Goal: Task Accomplishment & Management: Use online tool/utility

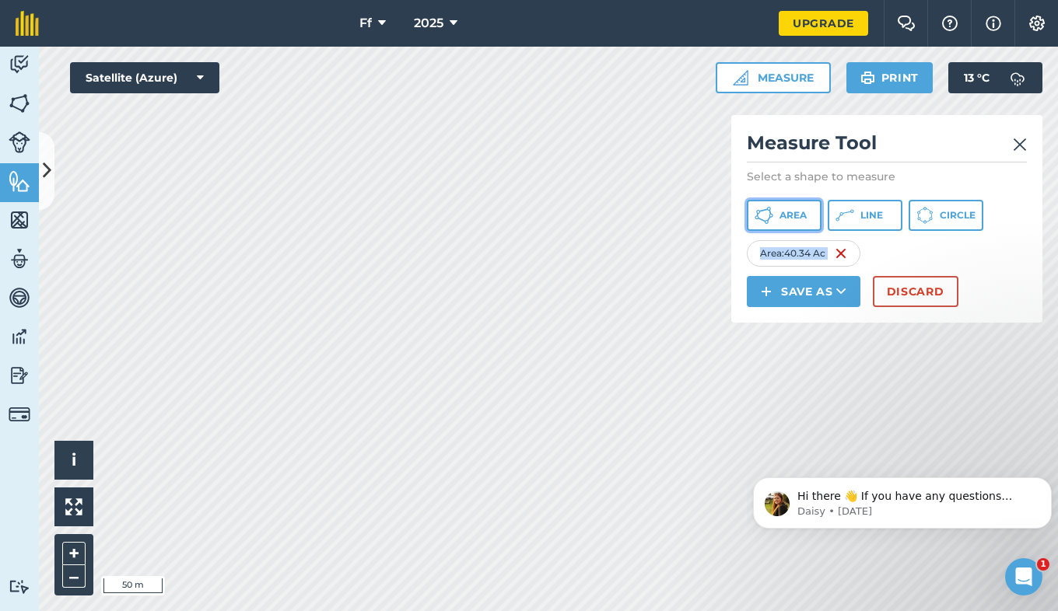
click at [799, 205] on button "Area" at bounding box center [784, 215] width 75 height 31
click at [768, 215] on icon at bounding box center [763, 215] width 19 height 19
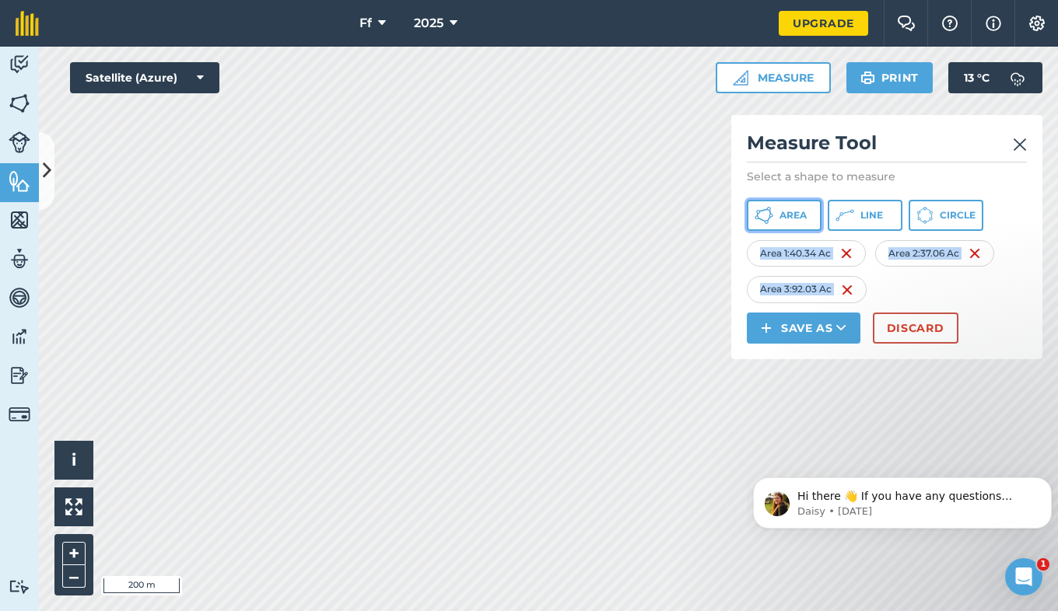
click at [772, 212] on icon at bounding box center [763, 215] width 19 height 19
click at [804, 208] on button "Area" at bounding box center [784, 215] width 75 height 31
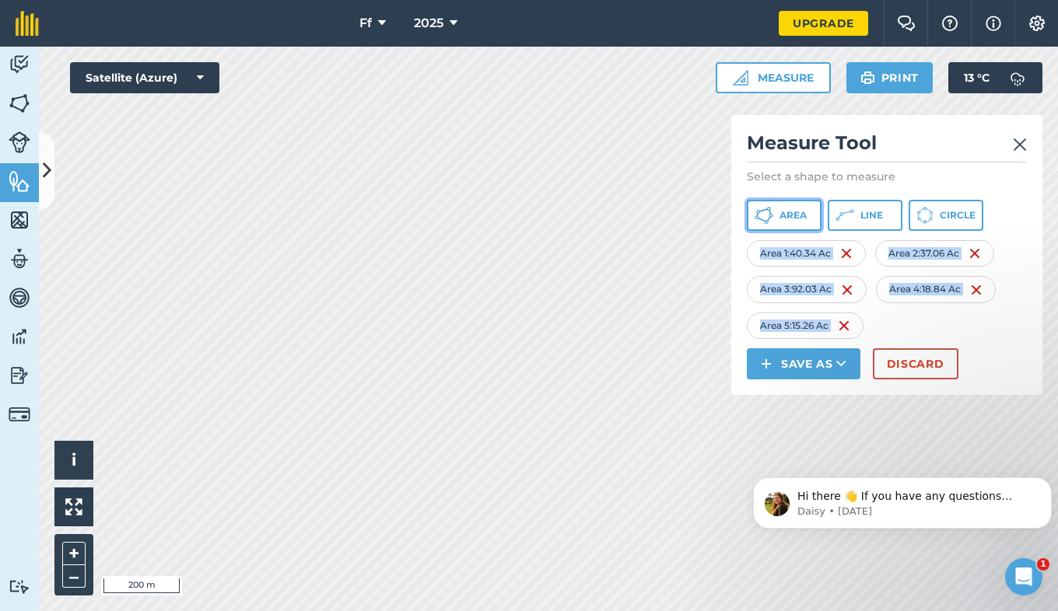
click at [800, 225] on button "Area" at bounding box center [784, 215] width 75 height 31
click at [798, 221] on span "Area" at bounding box center [792, 215] width 27 height 12
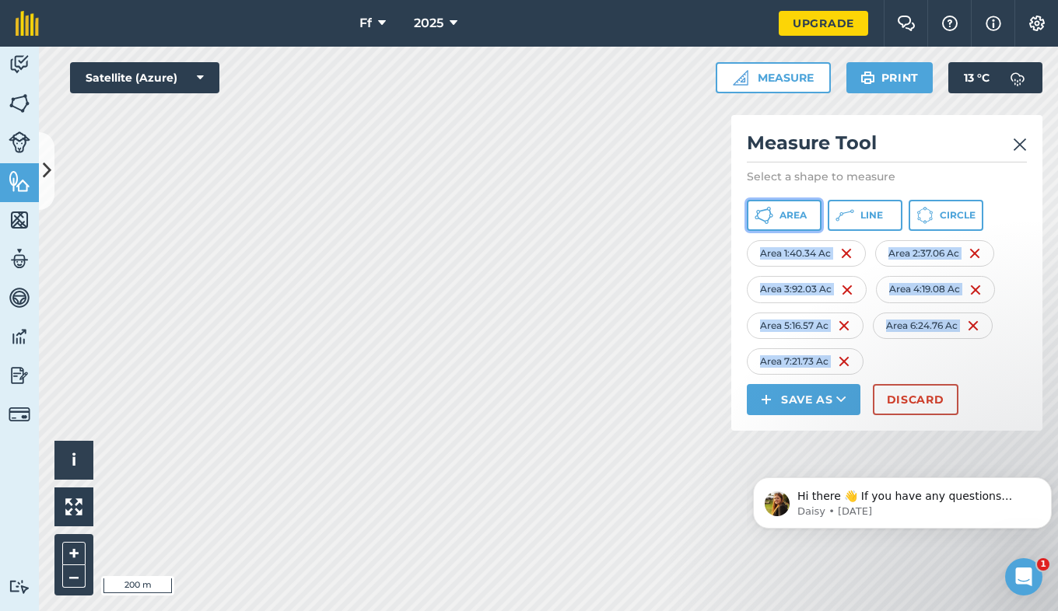
click at [805, 215] on span "Area" at bounding box center [792, 215] width 27 height 12
click at [800, 224] on button "Area" at bounding box center [784, 215] width 75 height 31
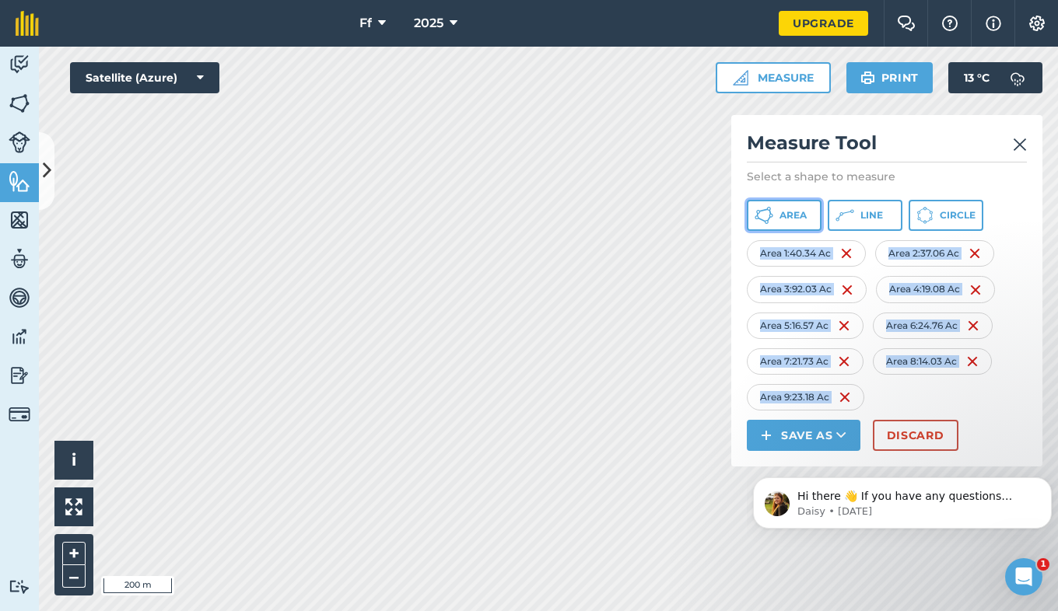
click at [803, 211] on span "Area" at bounding box center [792, 215] width 27 height 12
click at [807, 217] on span "Area" at bounding box center [792, 215] width 27 height 12
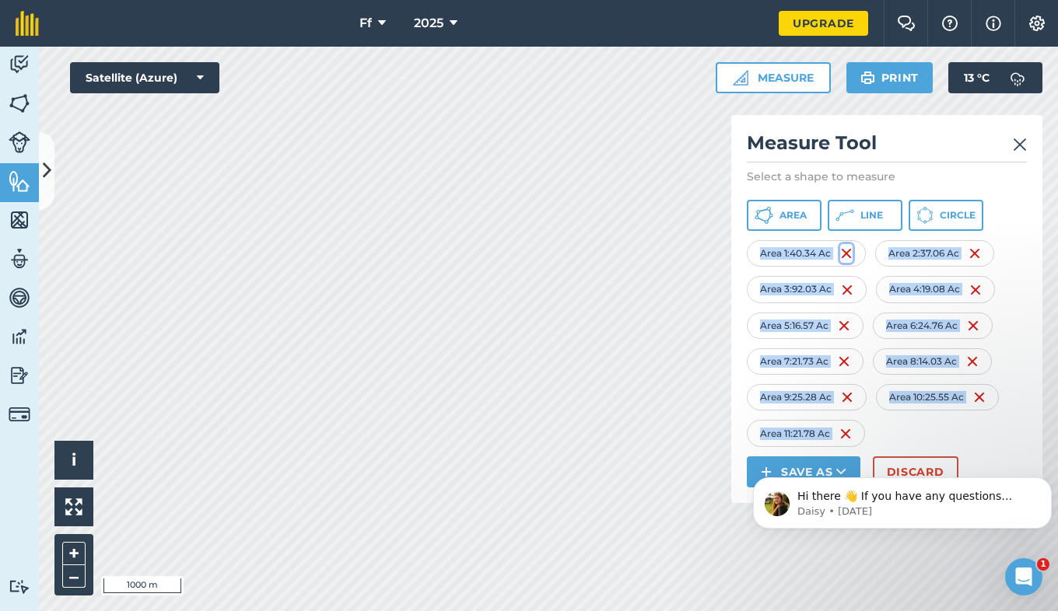
click at [845, 257] on img at bounding box center [846, 253] width 12 height 19
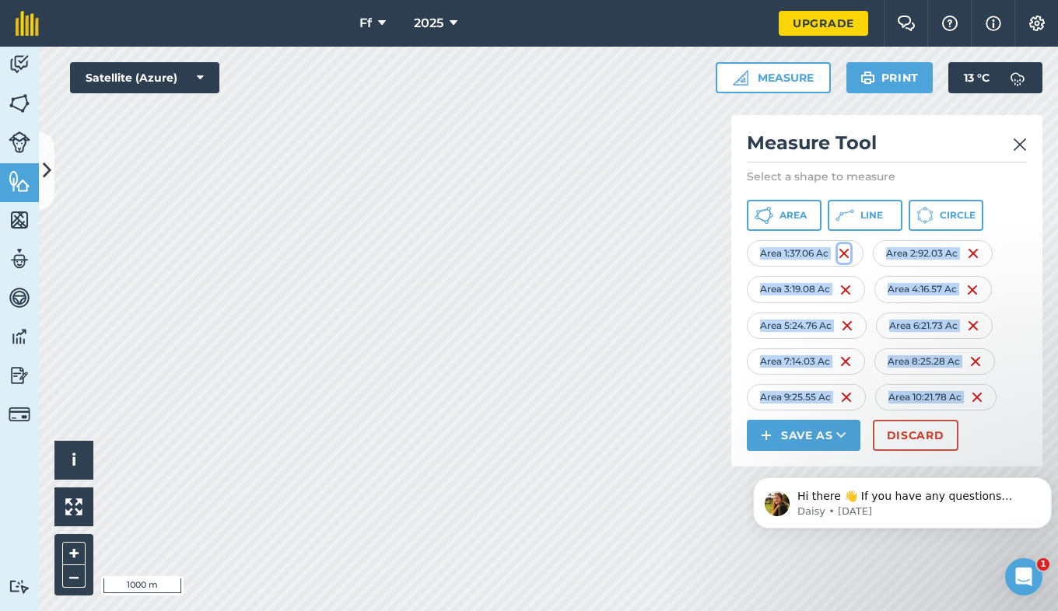
click at [845, 257] on img at bounding box center [844, 253] width 12 height 19
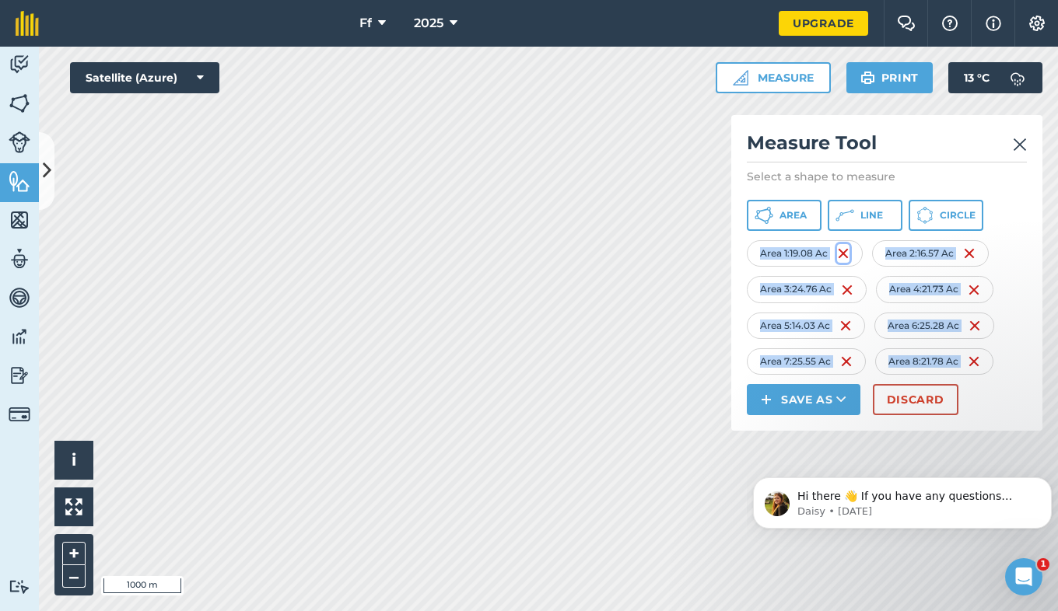
click at [845, 257] on img at bounding box center [843, 253] width 12 height 19
click at [963, 257] on img at bounding box center [969, 253] width 12 height 19
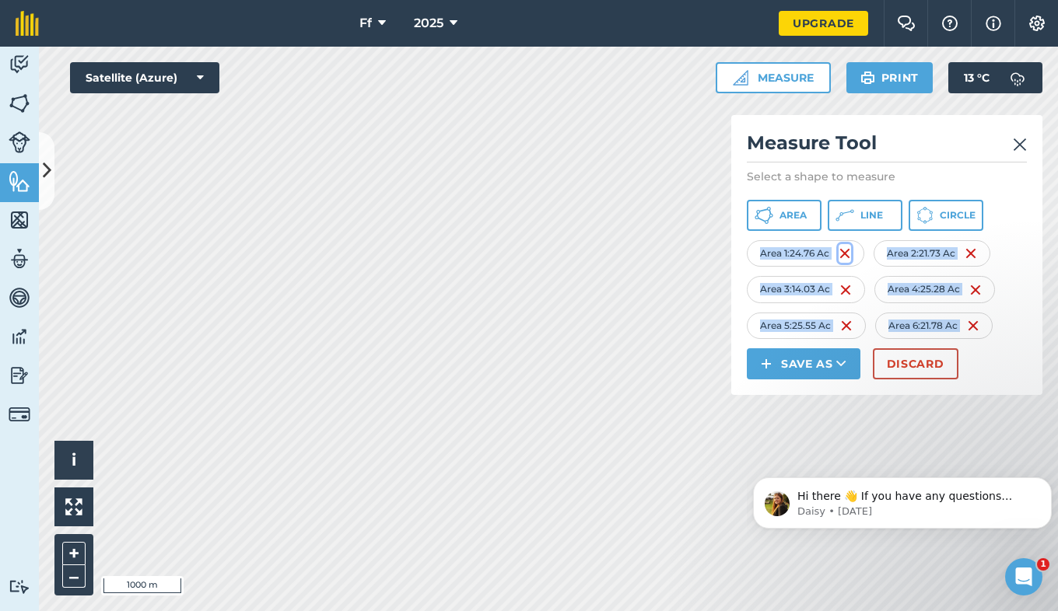
click at [845, 257] on img at bounding box center [844, 253] width 12 height 19
click at [845, 257] on img at bounding box center [841, 253] width 12 height 19
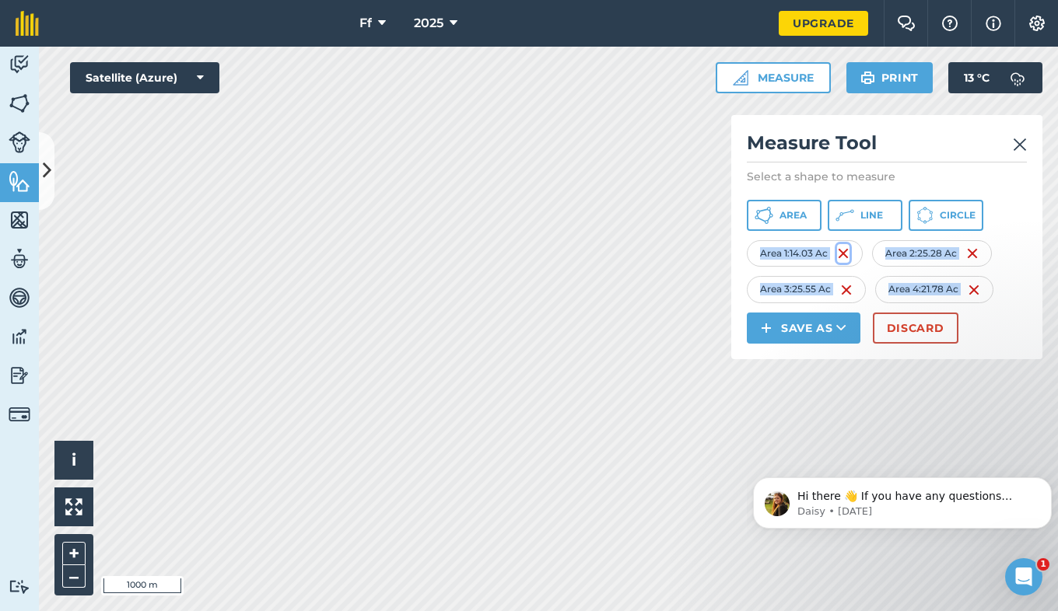
click at [845, 257] on img at bounding box center [843, 253] width 12 height 19
click at [845, 257] on img at bounding box center [844, 253] width 12 height 19
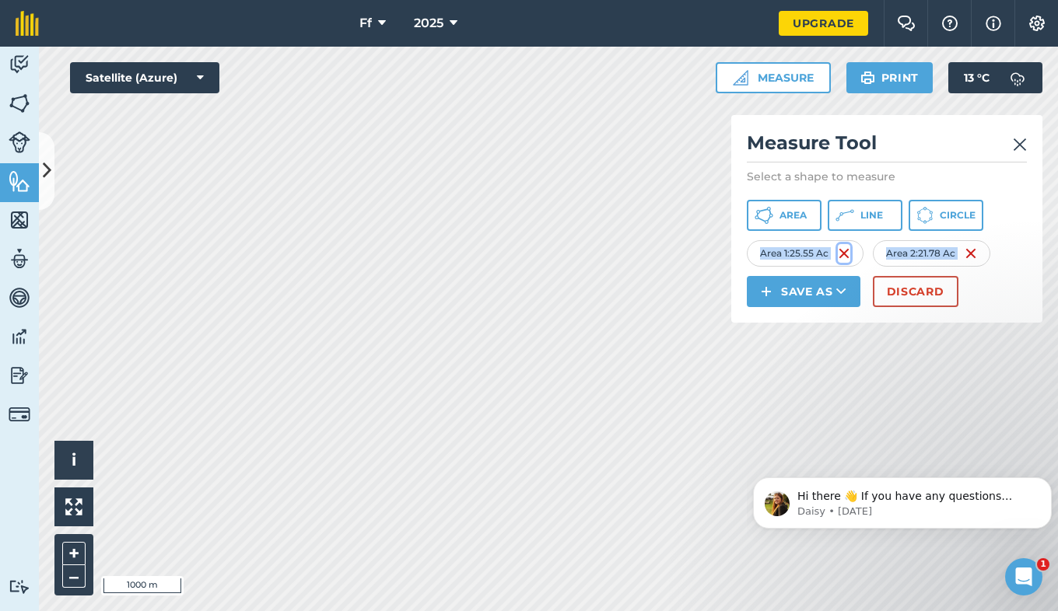
click at [845, 257] on img at bounding box center [844, 253] width 12 height 19
click at [845, 257] on div "Area : 21.78 Ac" at bounding box center [802, 253] width 110 height 26
drag, startPoint x: 845, startPoint y: 257, endPoint x: 839, endPoint y: 251, distance: 8.3
click at [839, 251] on img at bounding box center [837, 253] width 12 height 19
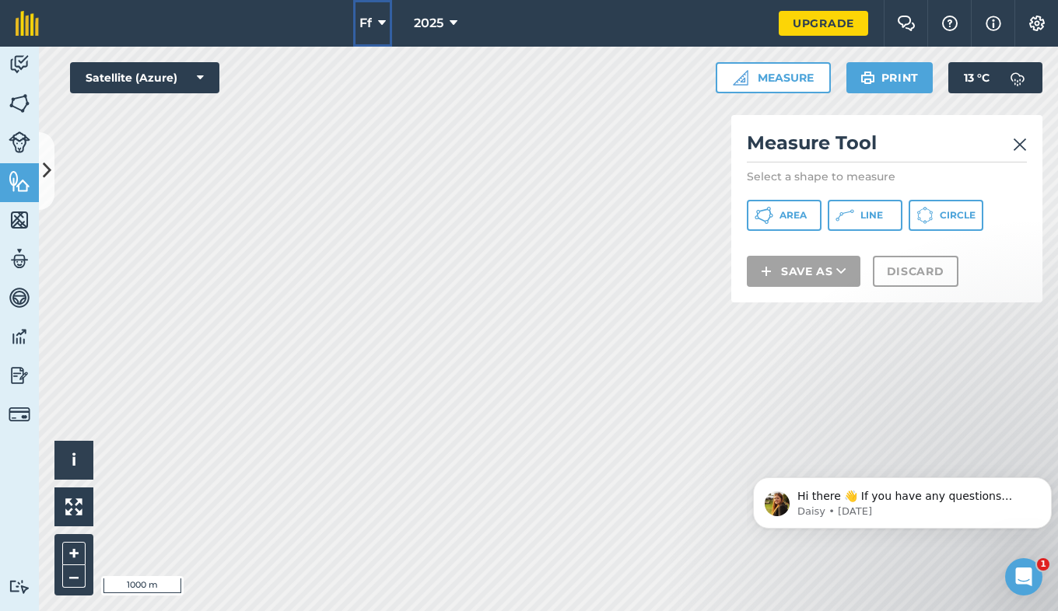
click at [369, 30] on span "Ff" at bounding box center [365, 23] width 12 height 19
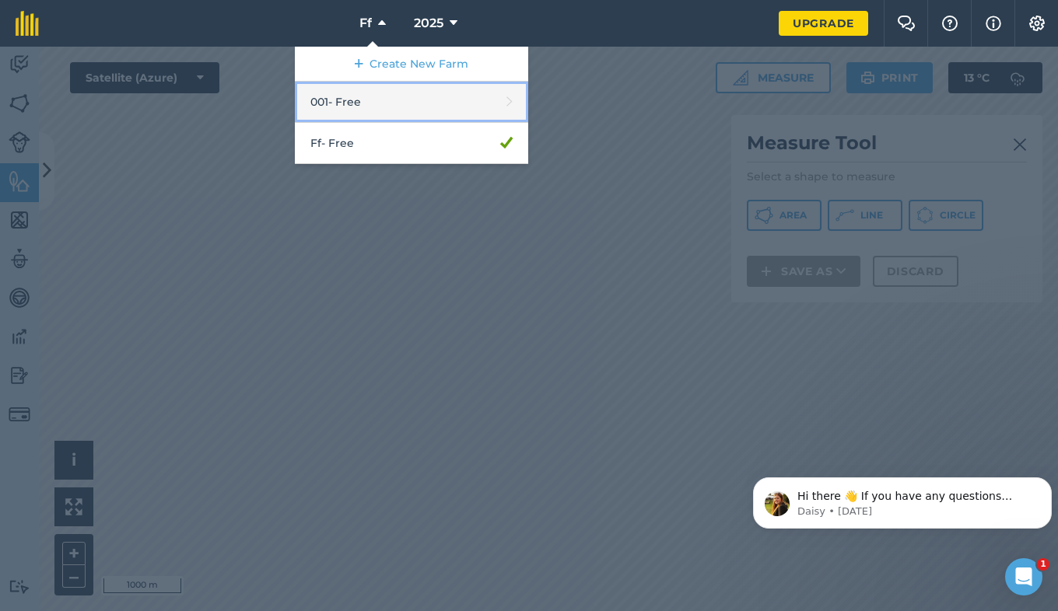
click at [368, 108] on link "001 - Free" at bounding box center [411, 102] width 233 height 41
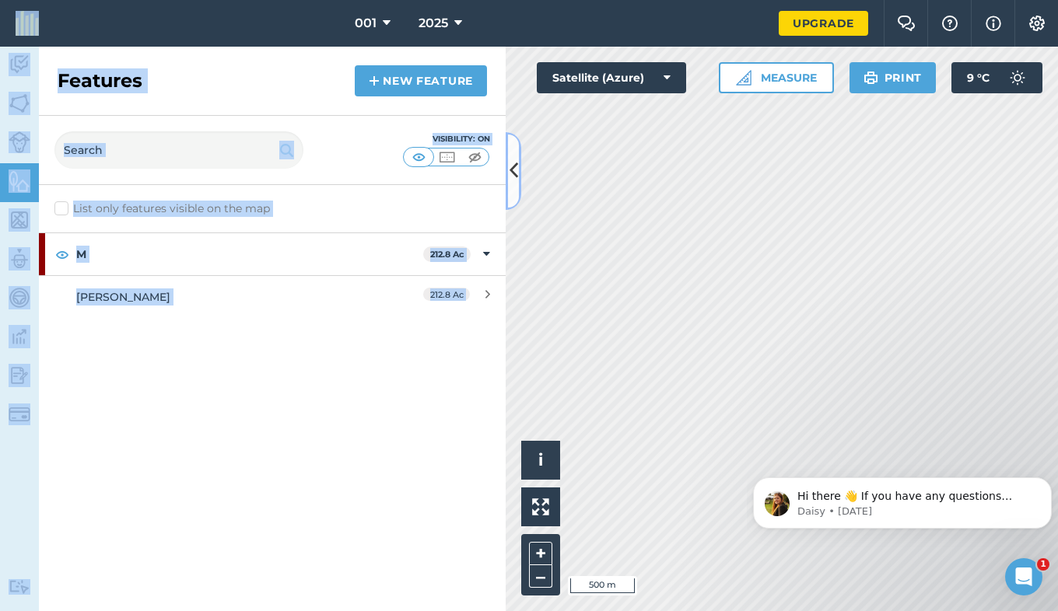
click at [513, 187] on button at bounding box center [514, 171] width 16 height 78
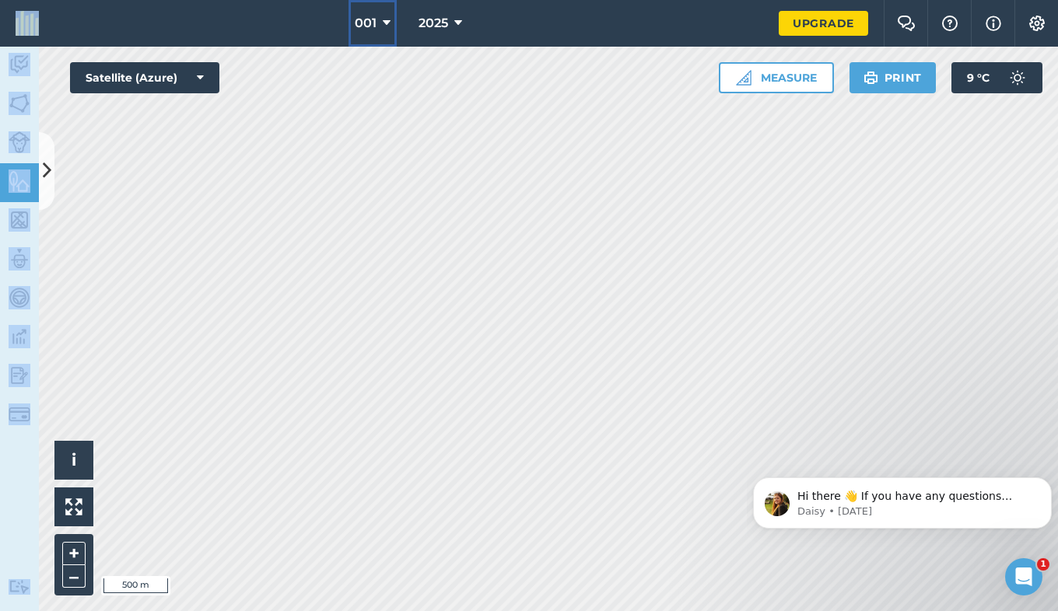
click at [367, 19] on span "001" at bounding box center [366, 23] width 22 height 19
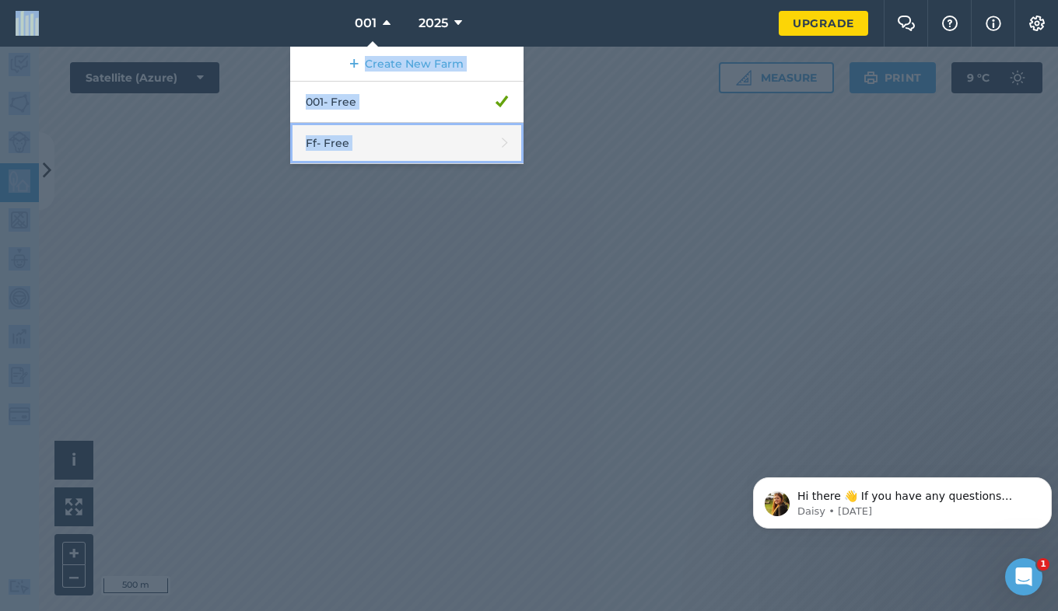
click at [352, 147] on link "Ff - Free" at bounding box center [406, 143] width 233 height 41
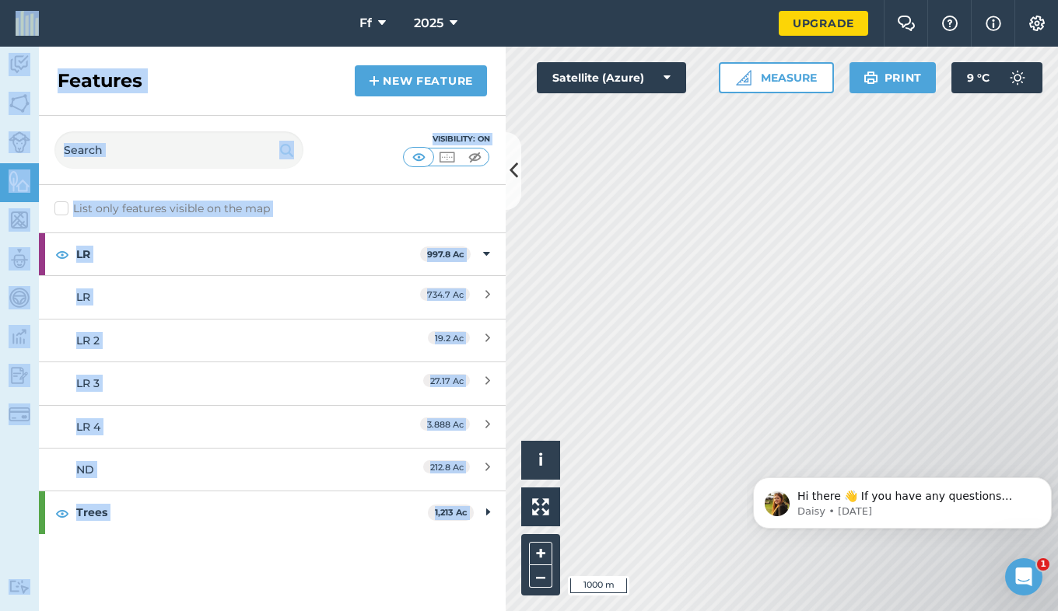
click at [424, 207] on div "List only features visible on the map" at bounding box center [272, 208] width 467 height 47
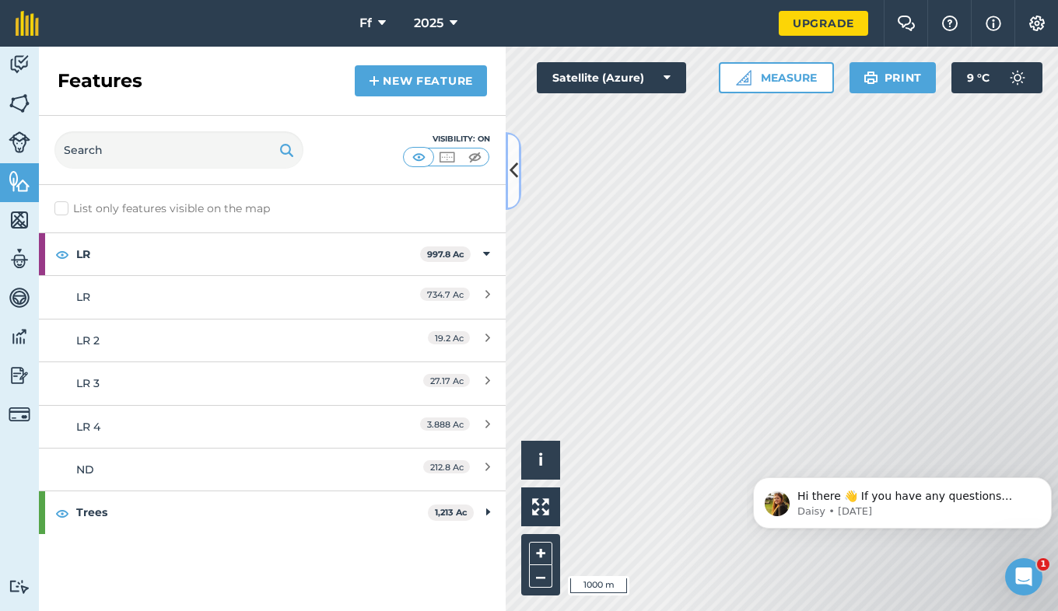
click at [507, 191] on button at bounding box center [514, 171] width 16 height 78
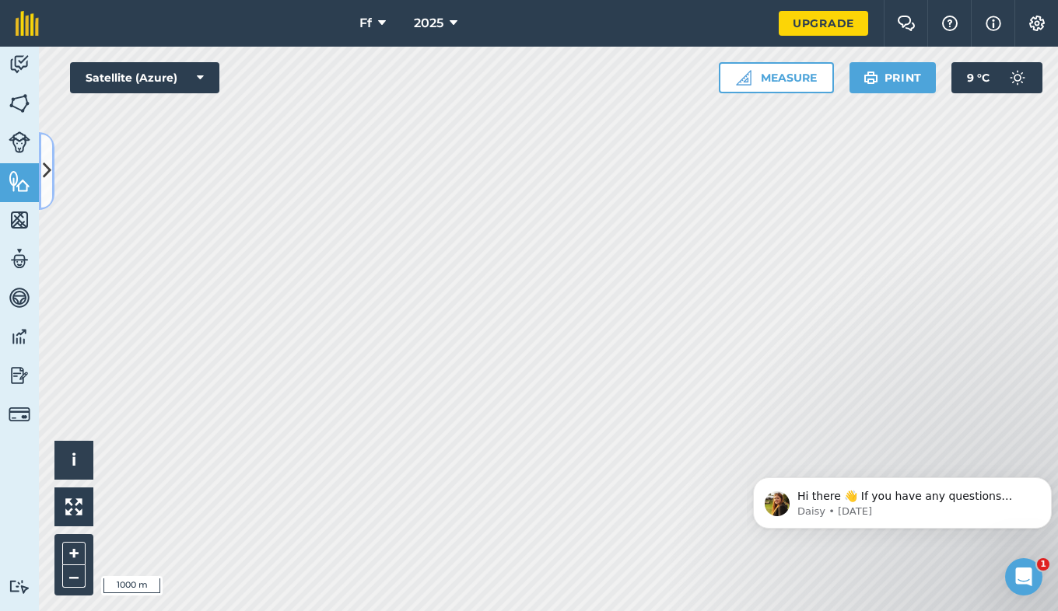
click at [51, 154] on button at bounding box center [47, 171] width 16 height 78
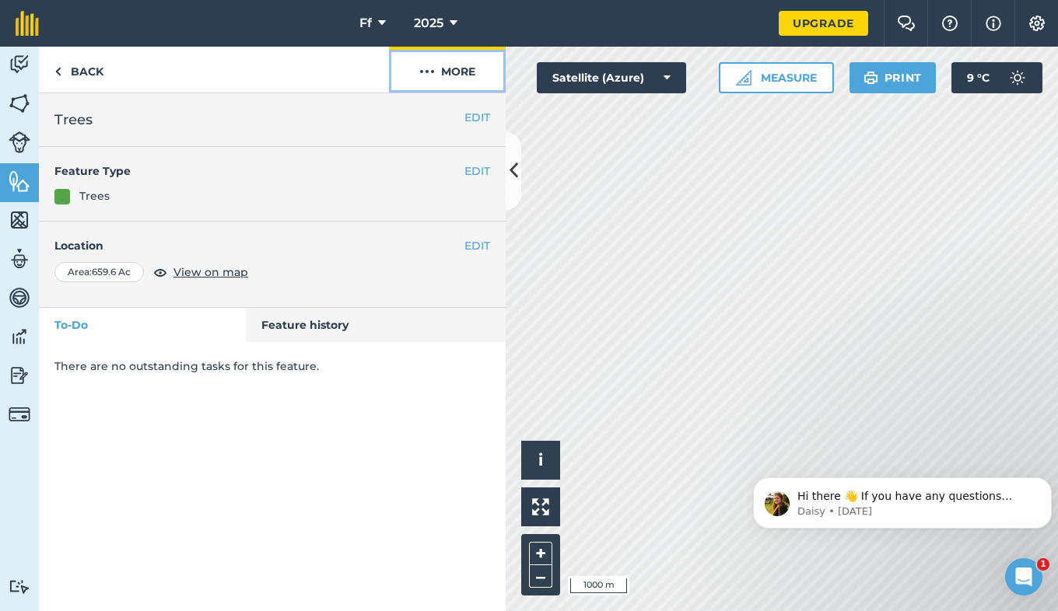
click at [432, 76] on img at bounding box center [427, 71] width 16 height 19
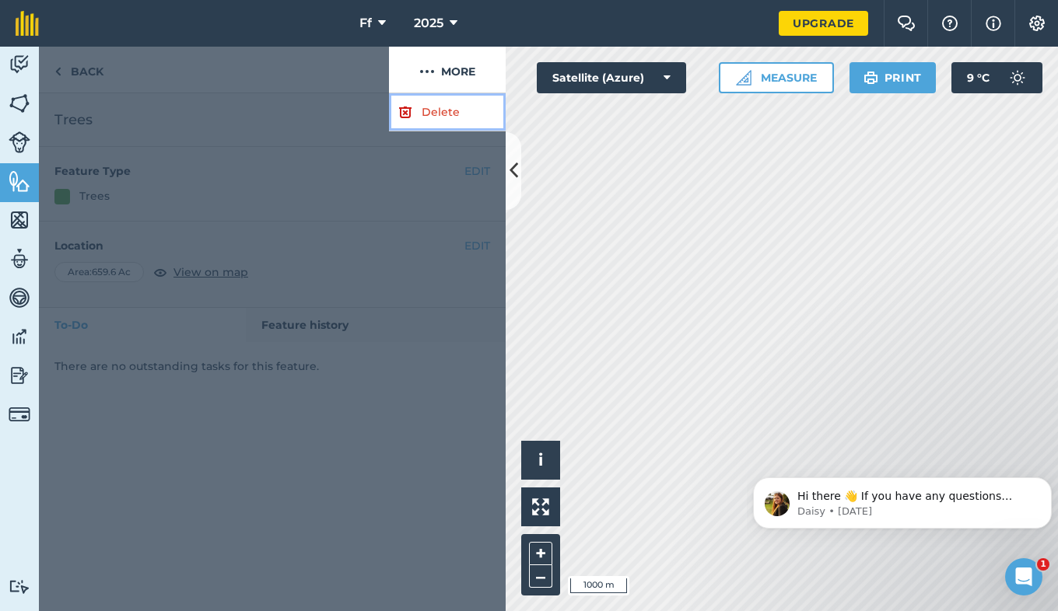
click at [446, 119] on link "Delete" at bounding box center [447, 112] width 117 height 38
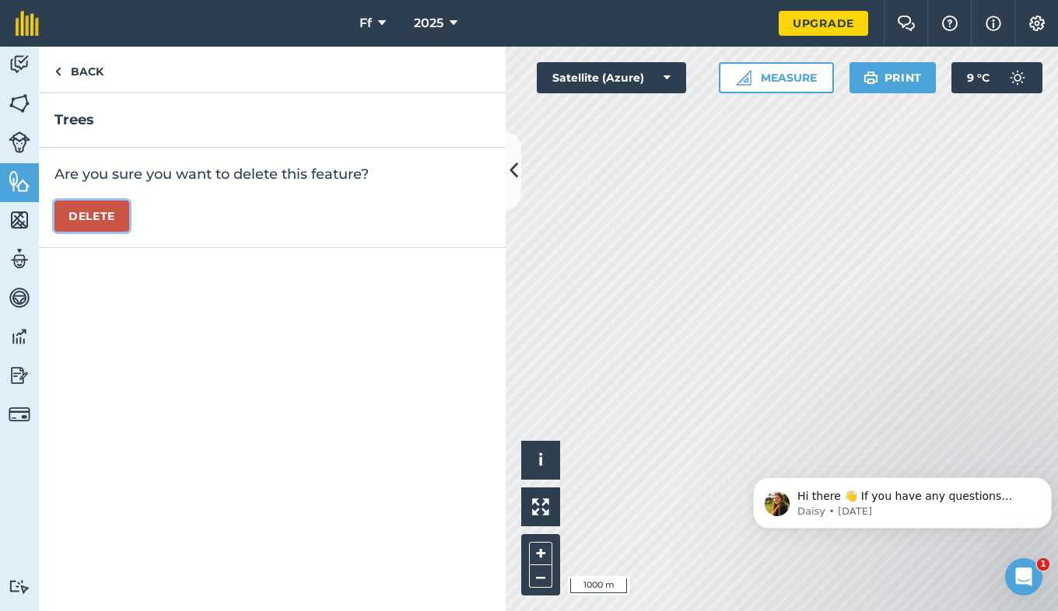
click at [85, 215] on button "Delete" at bounding box center [91, 216] width 75 height 31
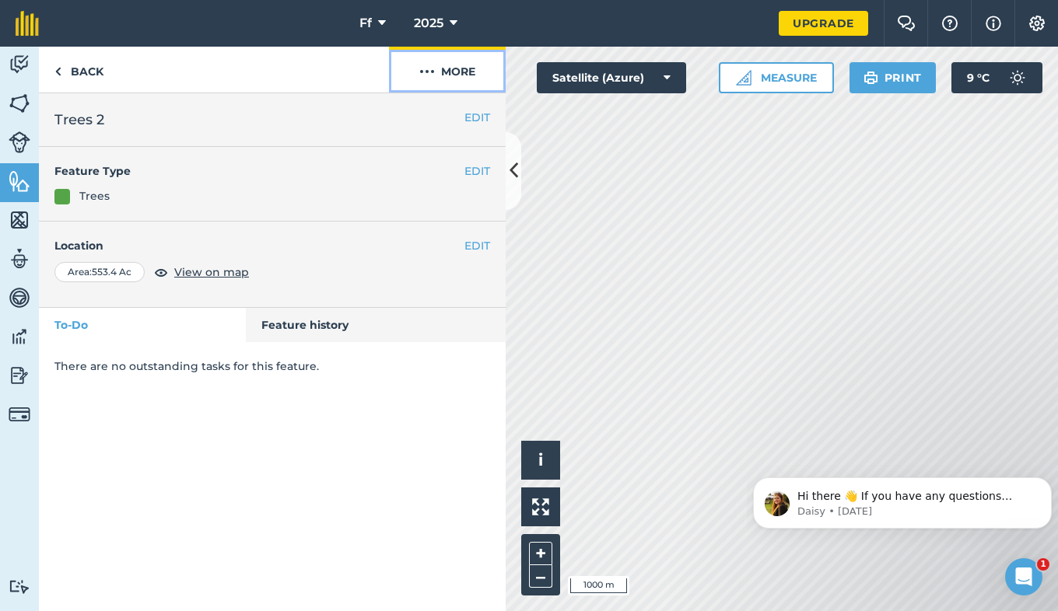
click at [416, 74] on button "More" at bounding box center [447, 70] width 117 height 46
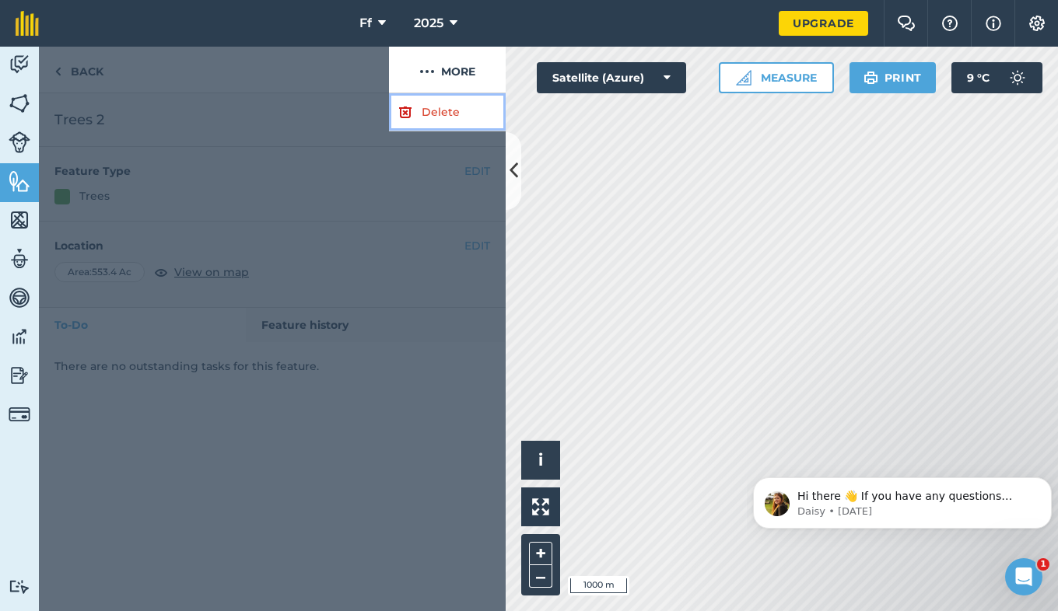
click at [425, 107] on link "Delete" at bounding box center [447, 112] width 117 height 38
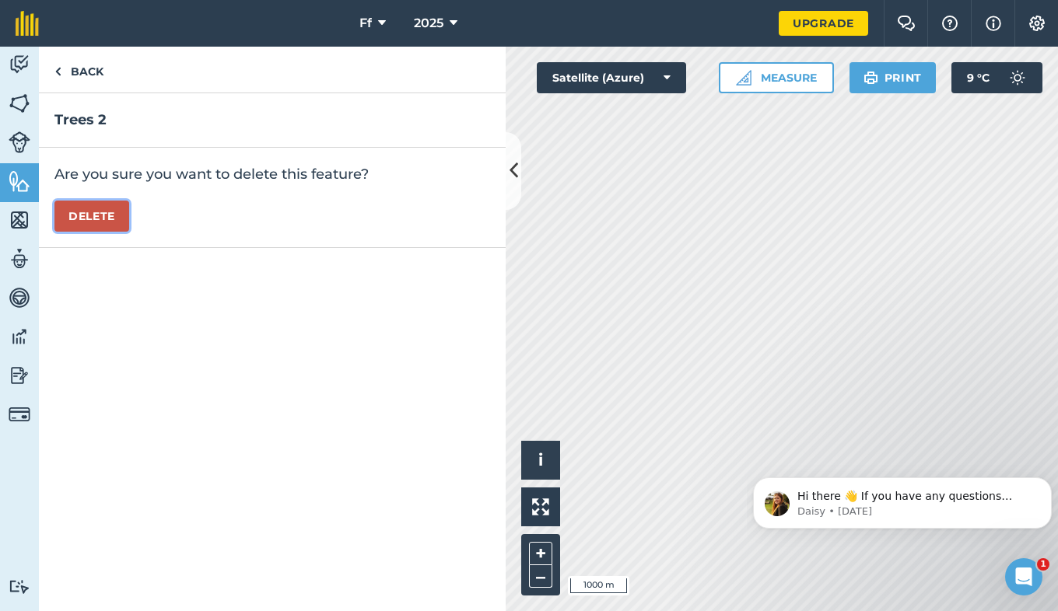
click at [67, 219] on button "Delete" at bounding box center [91, 216] width 75 height 31
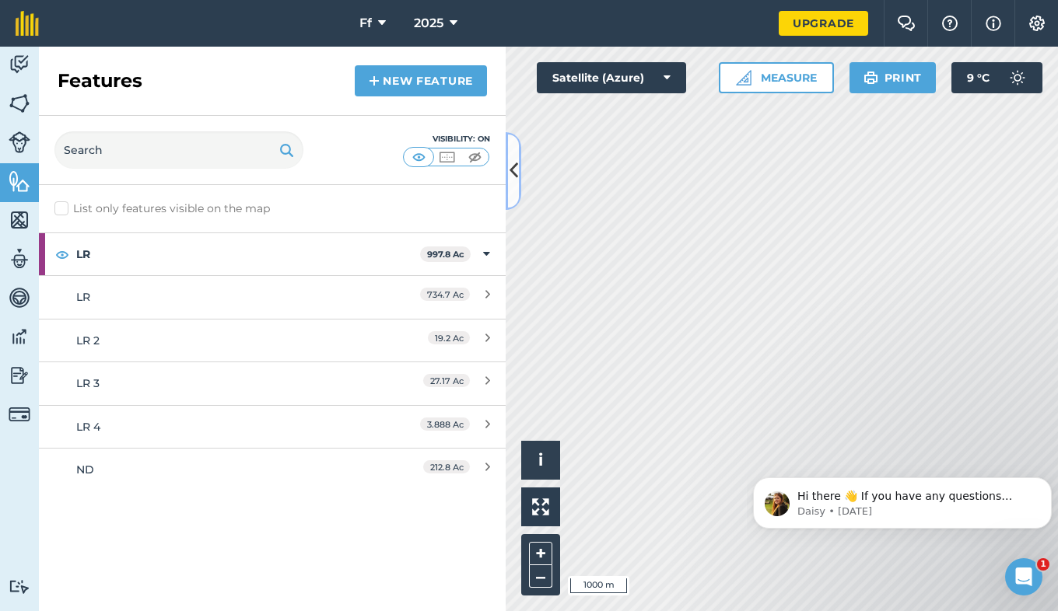
click at [513, 183] on icon at bounding box center [513, 170] width 9 height 27
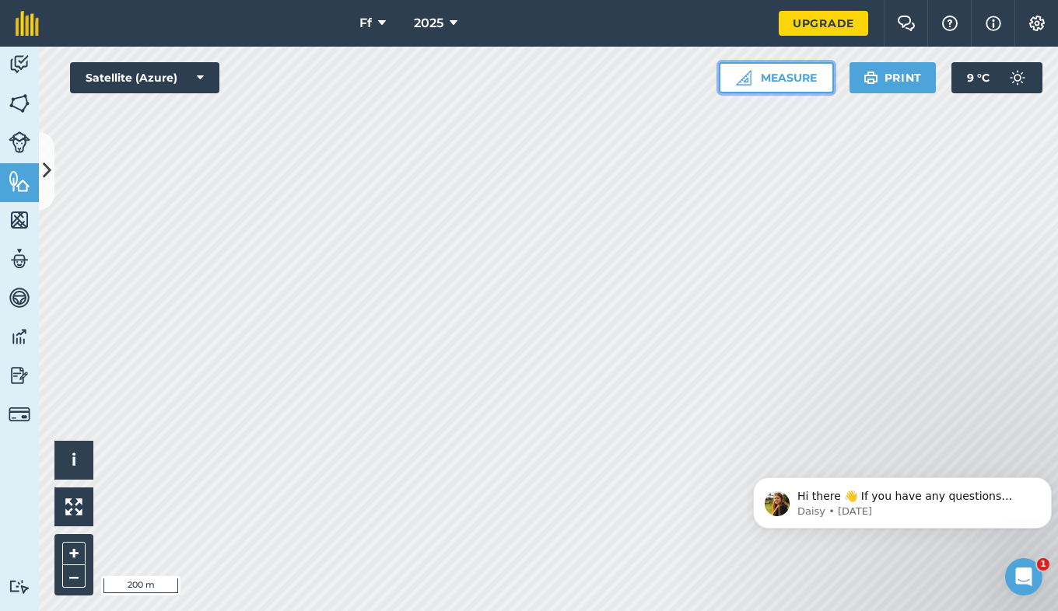
click at [759, 73] on button "Measure" at bounding box center [776, 77] width 115 height 31
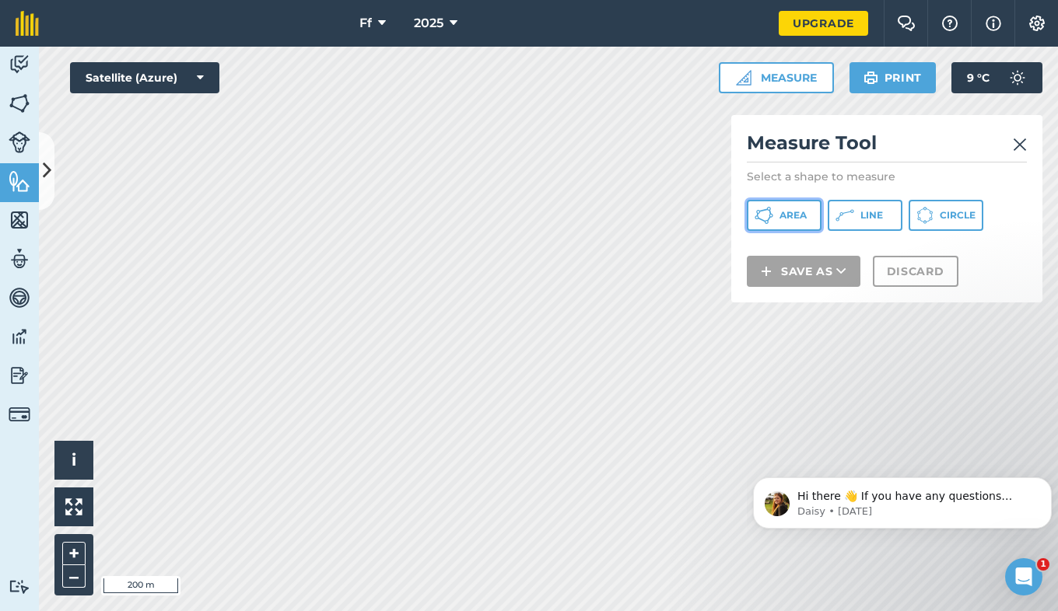
click at [801, 218] on span "Area" at bounding box center [792, 215] width 27 height 12
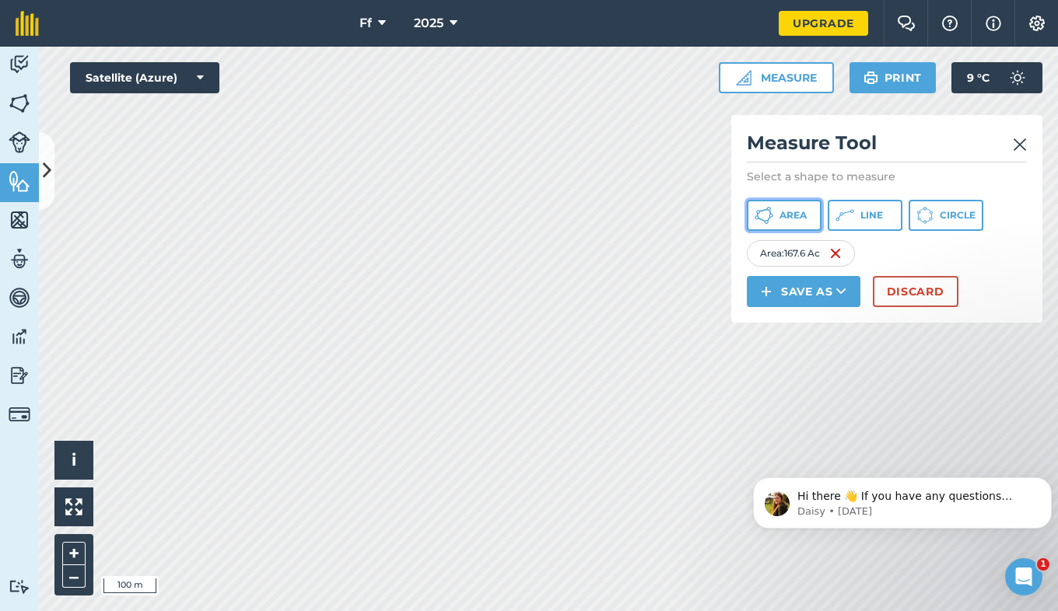
click at [801, 221] on span "Area" at bounding box center [792, 215] width 27 height 12
click at [740, 186] on div "Measure Tool Select a shape to measure Area Line Circle Area 1 : 167.6 Ac Area …" at bounding box center [886, 219] width 311 height 208
click at [799, 260] on div "Click to start drawing i © 2025 TomTom, Microsoft 200 m + – Satellite (Azure) M…" at bounding box center [548, 329] width 1019 height 565
click at [796, 209] on span "Area" at bounding box center [792, 215] width 27 height 12
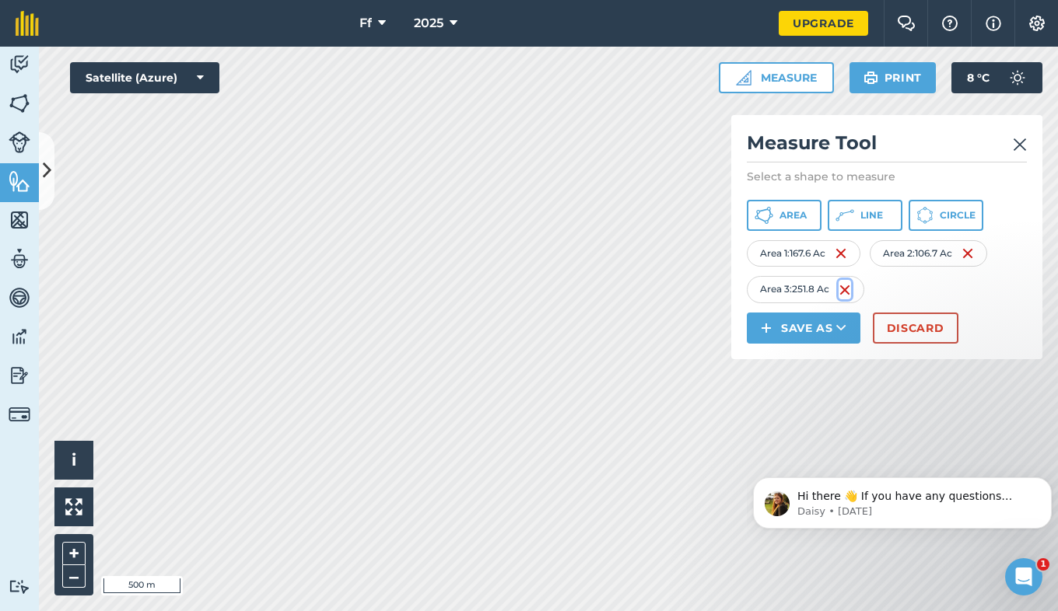
click at [851, 292] on img at bounding box center [844, 290] width 12 height 19
